Goal: Information Seeking & Learning: Learn about a topic

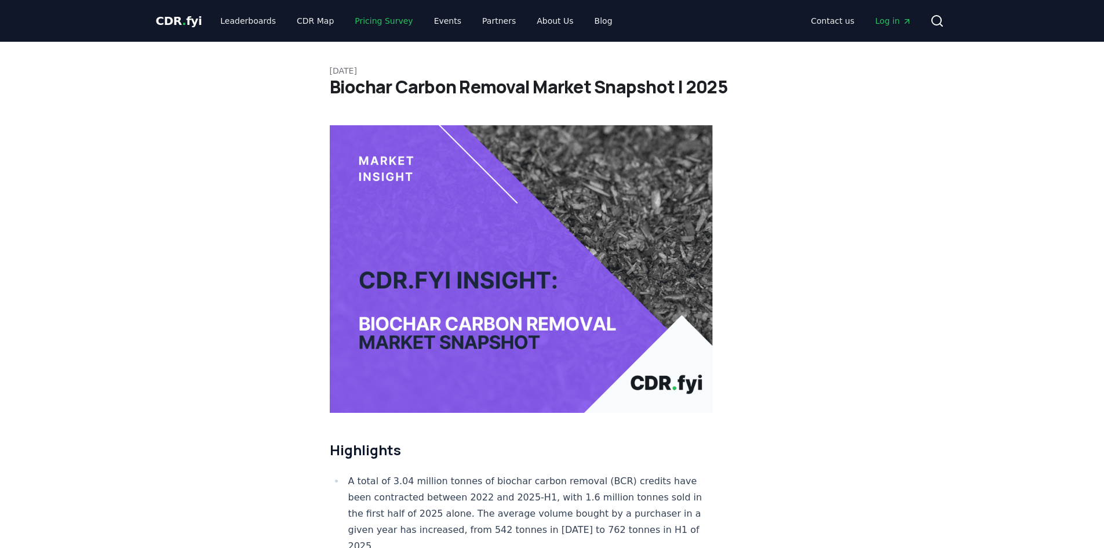
click at [362, 18] on link "Pricing Survey" at bounding box center [384, 20] width 77 height 21
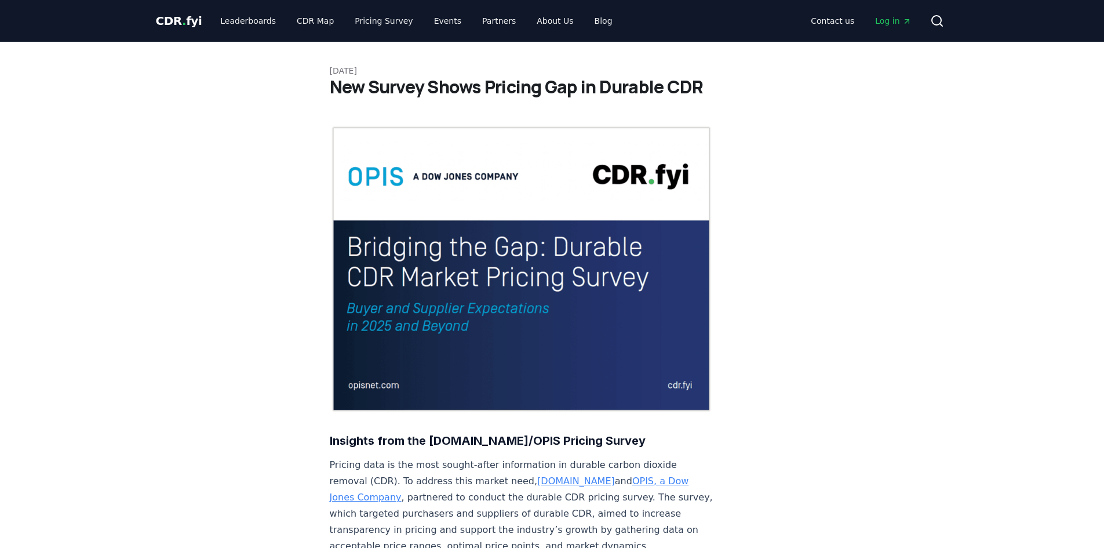
click at [895, 17] on span "Log in" at bounding box center [893, 21] width 36 height 12
click at [892, 23] on span "Log in" at bounding box center [893, 21] width 36 height 12
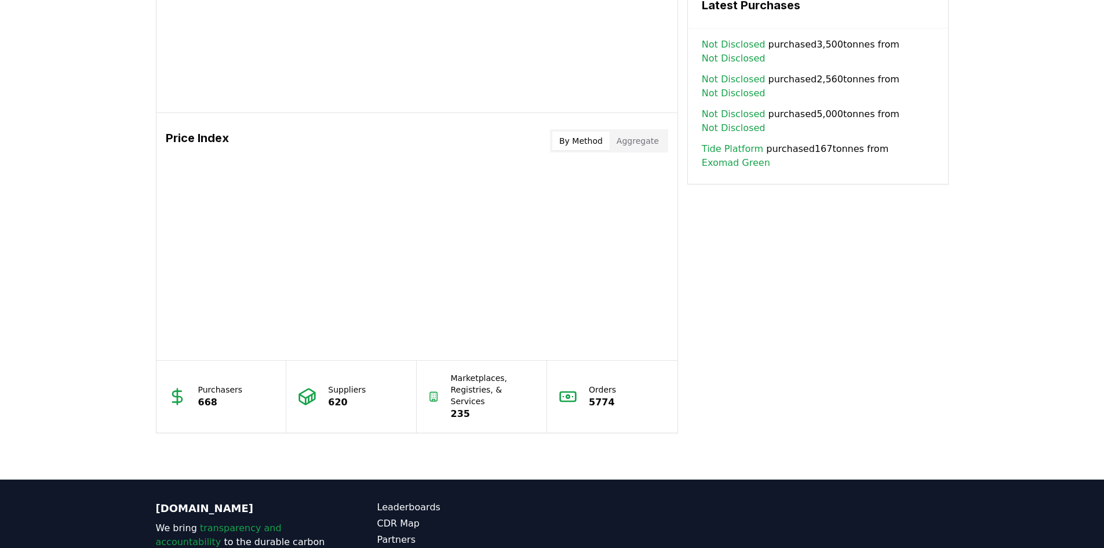
scroll to position [870, 0]
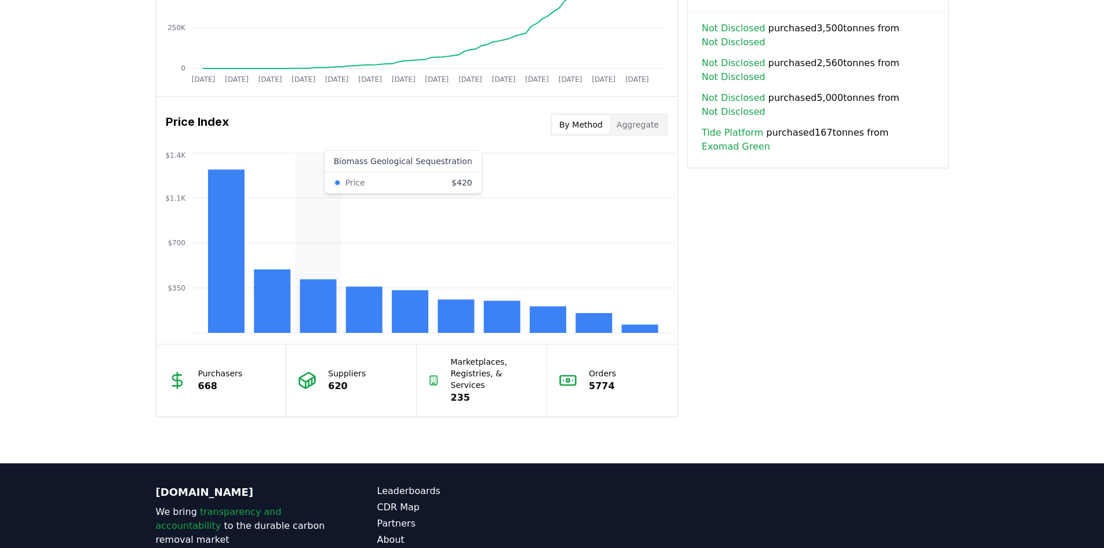
drag, startPoint x: 321, startPoint y: 268, endPoint x: 688, endPoint y: 315, distance: 370.0
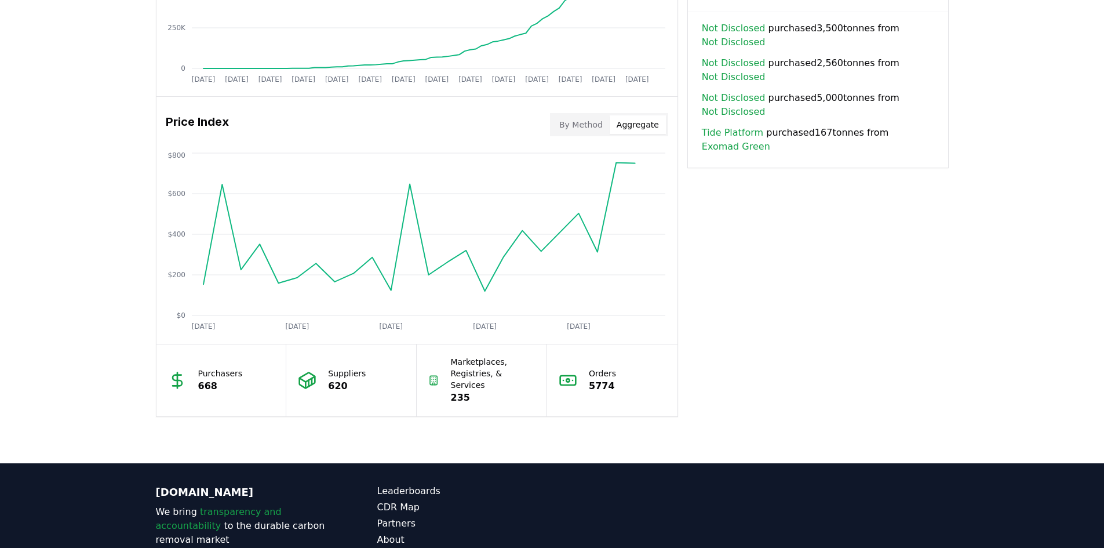
click at [638, 119] on button "Aggregate" at bounding box center [638, 124] width 56 height 19
click at [596, 125] on button "By Method" at bounding box center [581, 124] width 57 height 19
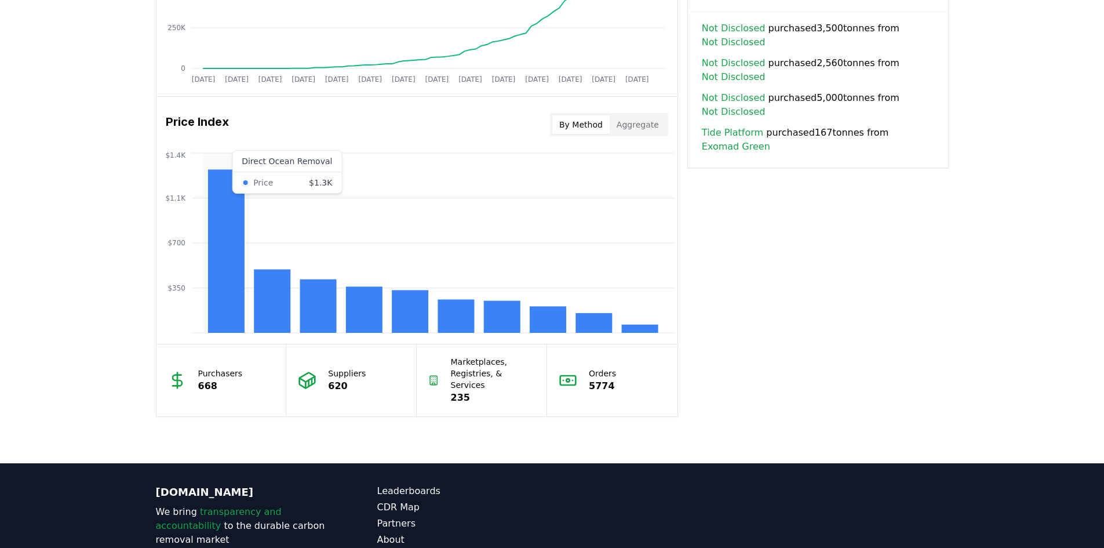
click at [224, 191] on rect at bounding box center [226, 250] width 37 height 163
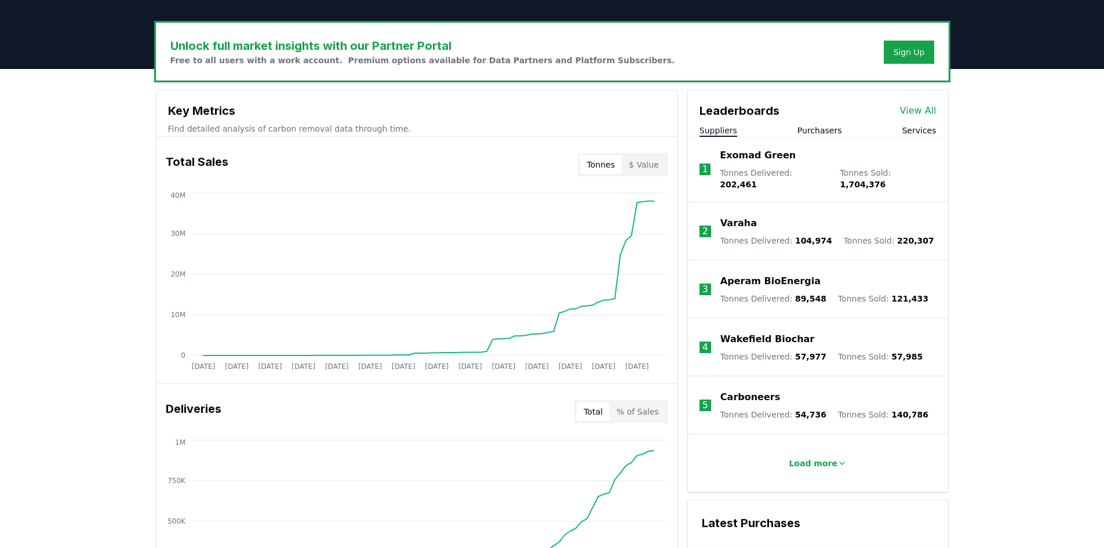
scroll to position [334, 0]
